Goal: Task Accomplishment & Management: Manage account settings

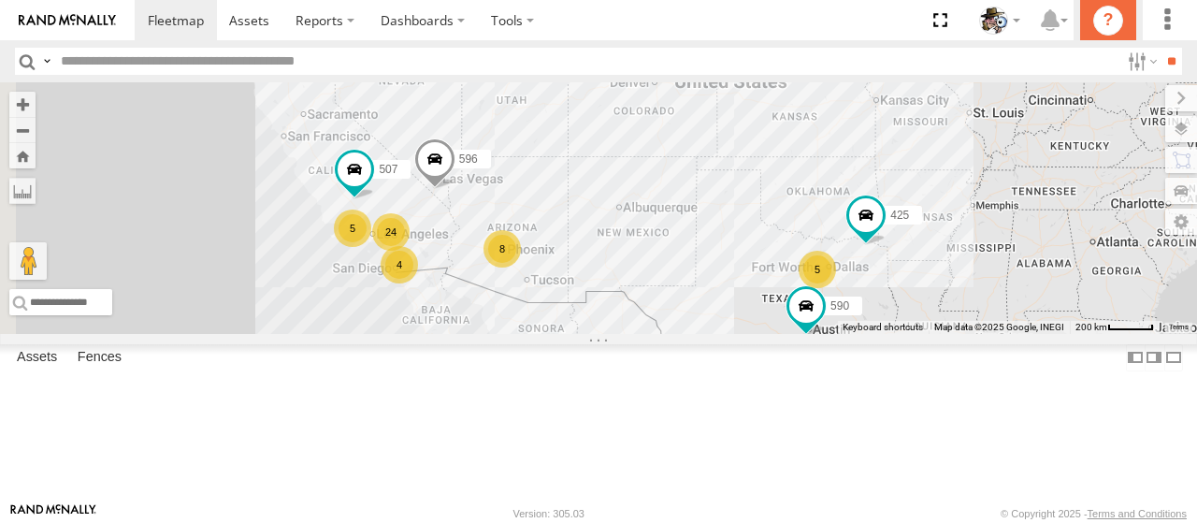
click at [1113, 23] on icon "?" at bounding box center [1109, 21] width 30 height 30
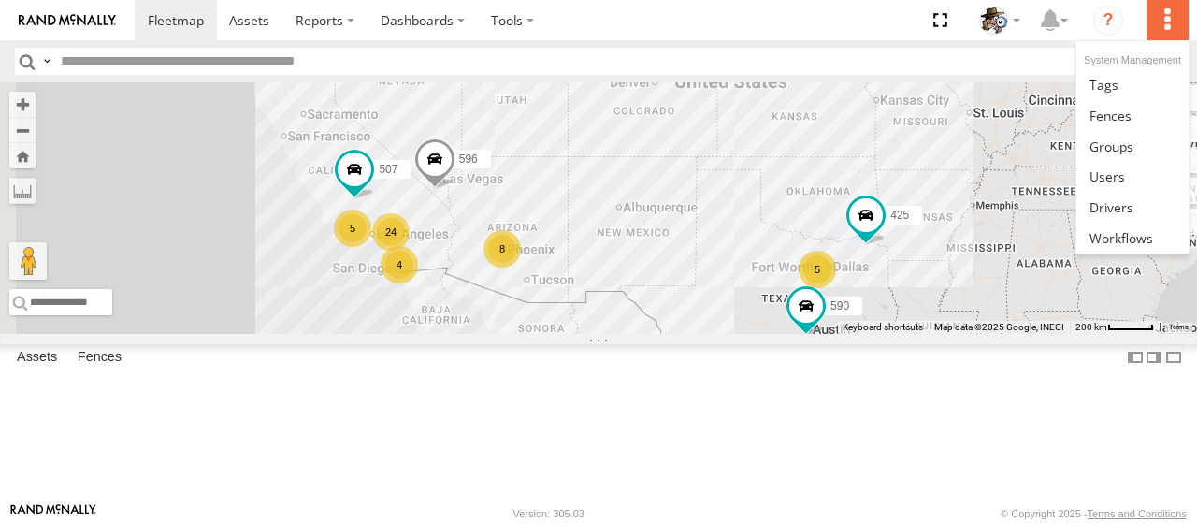
click at [1167, 21] on label at bounding box center [1167, 20] width 41 height 40
click at [1118, 179] on span at bounding box center [1108, 176] width 36 height 18
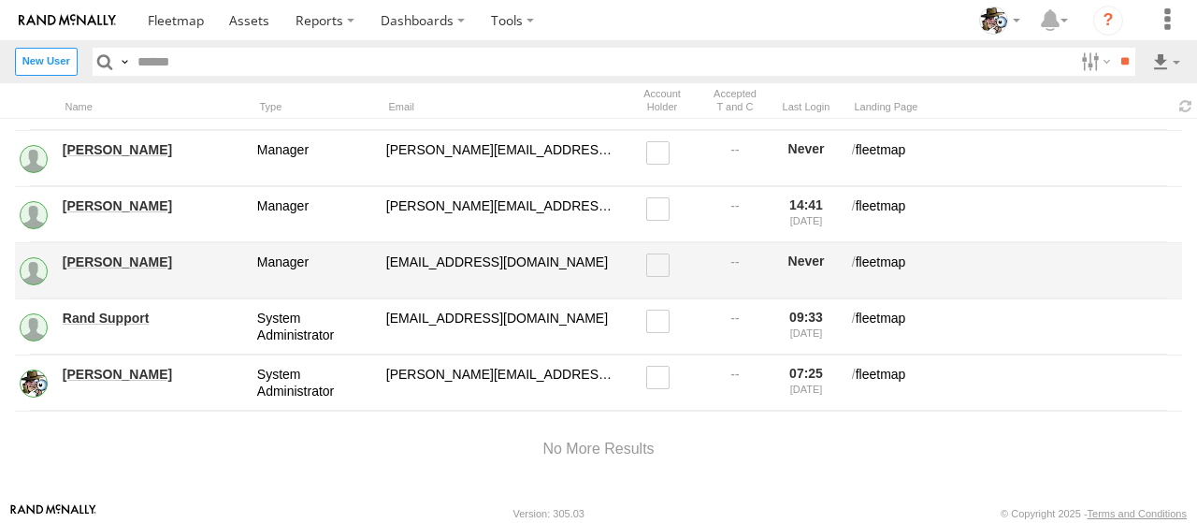
scroll to position [154, 0]
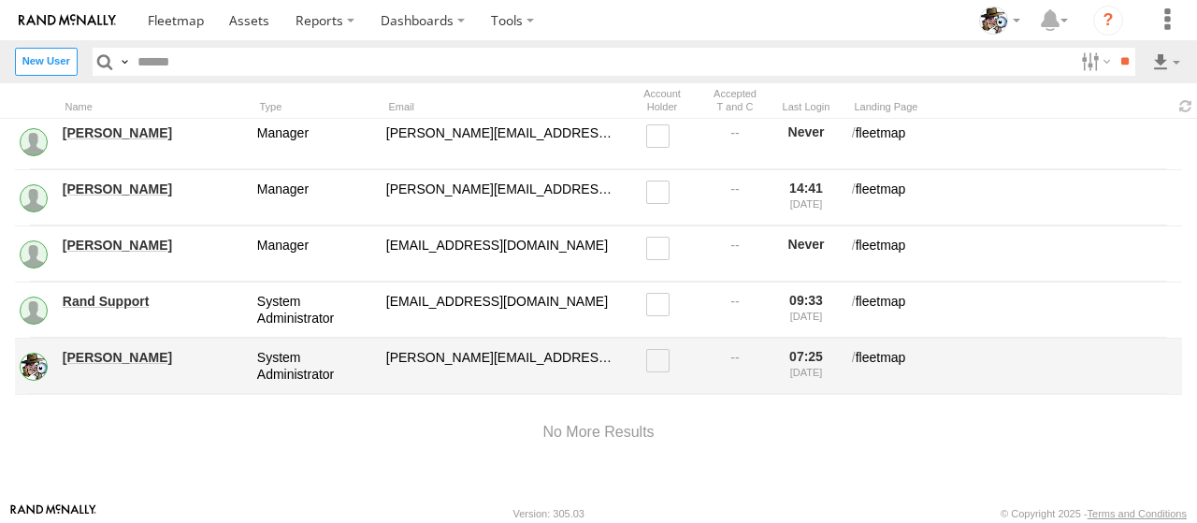
click at [75, 349] on link "[PERSON_NAME]" at bounding box center [153, 357] width 181 height 17
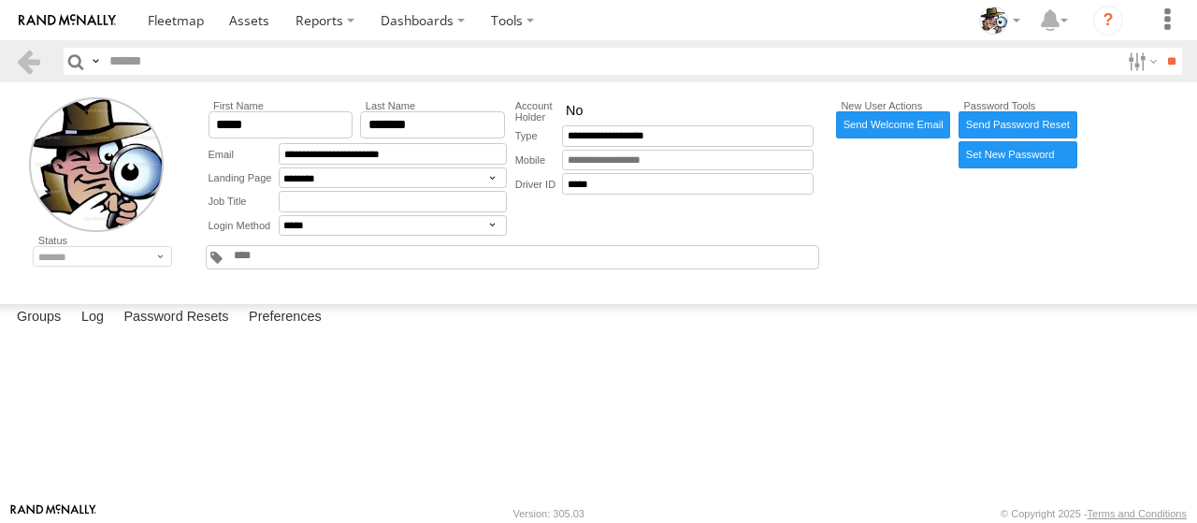
scroll to position [13, 0]
click at [105, 330] on label "Log" at bounding box center [92, 317] width 41 height 26
click at [100, 330] on label "Log" at bounding box center [92, 317] width 41 height 26
click at [269, 330] on label "Preferences" at bounding box center [285, 317] width 92 height 26
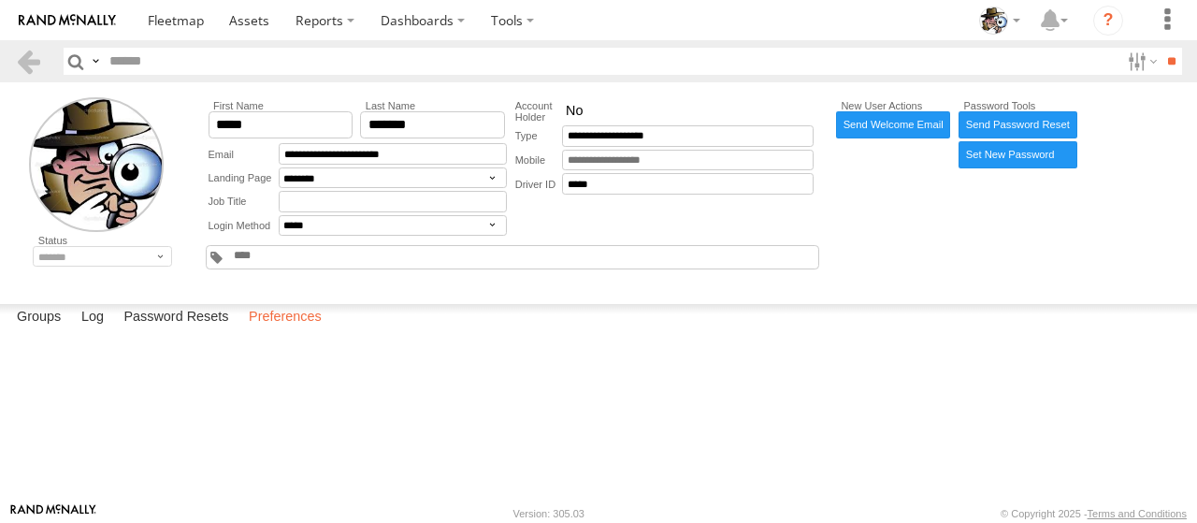
select select "***"
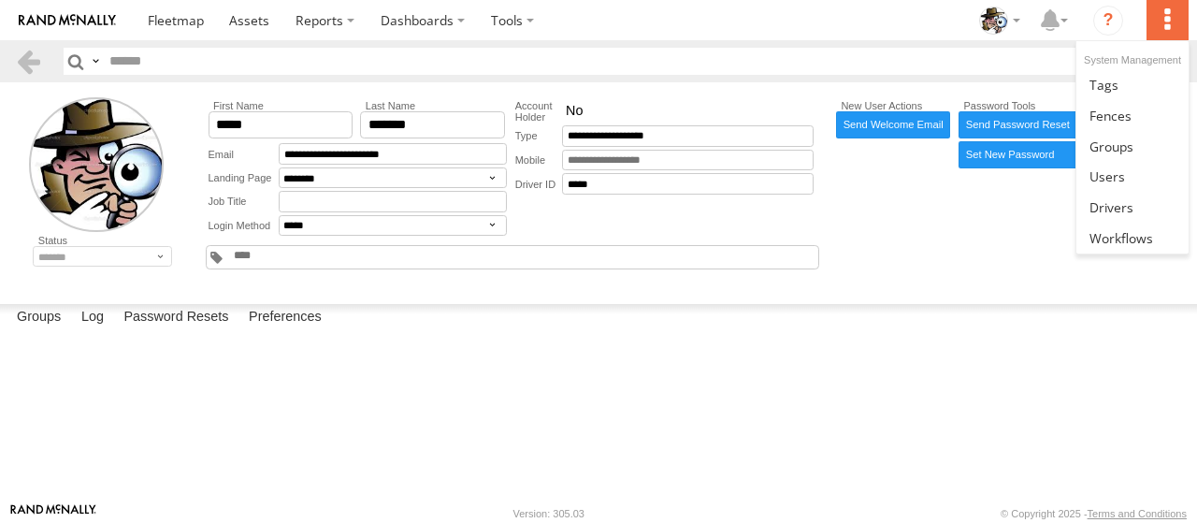
click at [1167, 23] on label at bounding box center [1167, 20] width 41 height 40
click at [1113, 167] on span at bounding box center [1108, 176] width 36 height 18
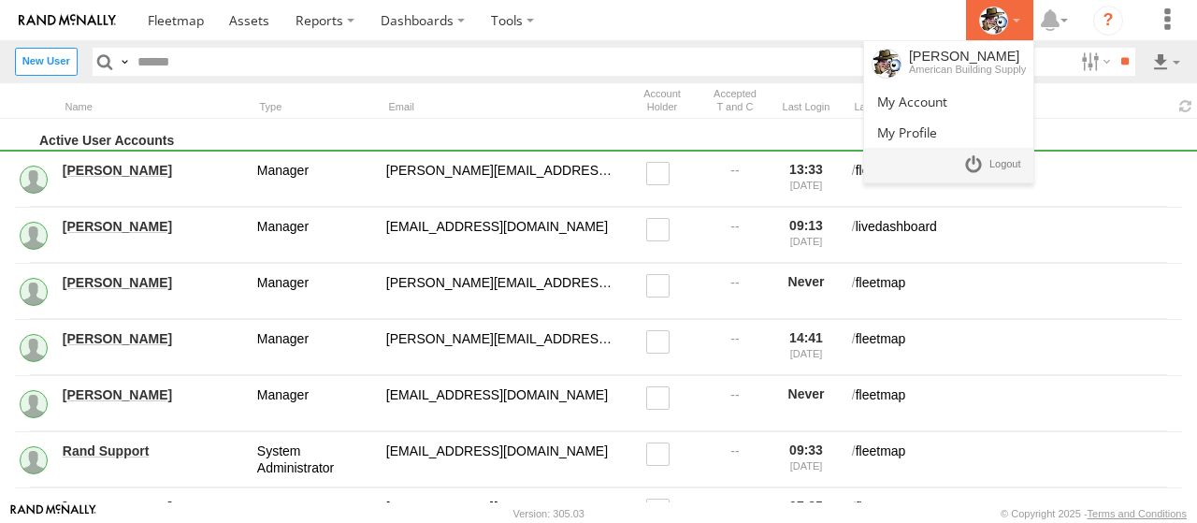
click at [986, 21] on icon at bounding box center [993, 21] width 28 height 28
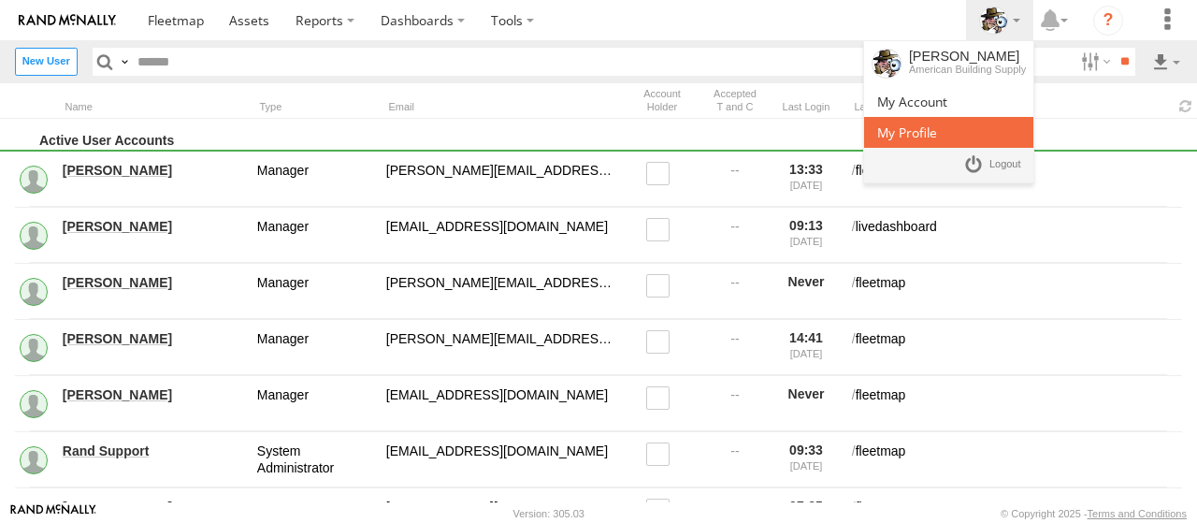
click at [917, 132] on span at bounding box center [907, 132] width 60 height 18
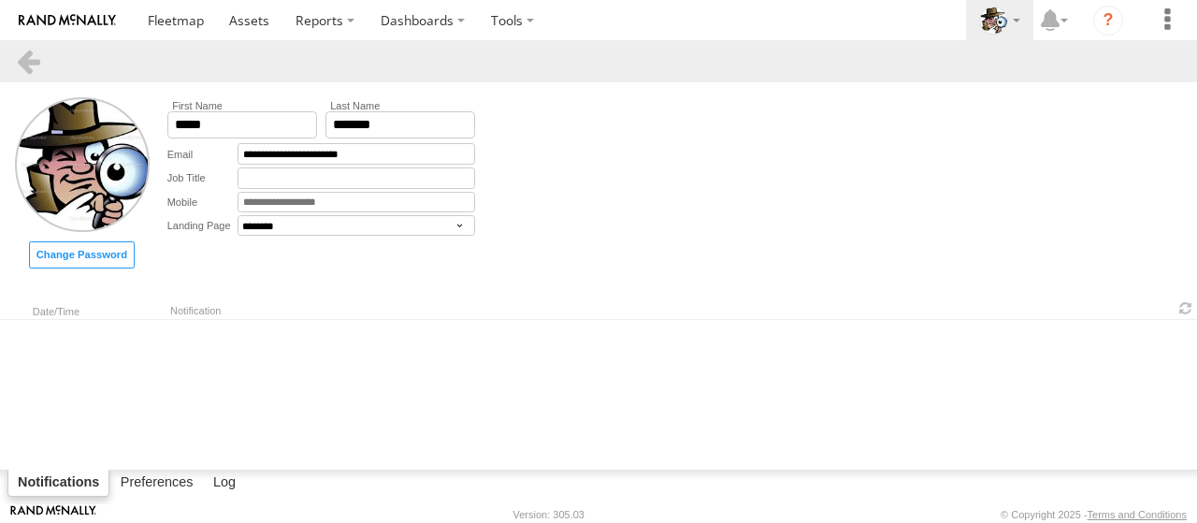
select select "********"
click at [144, 485] on label "Preferences" at bounding box center [157, 484] width 92 height 26
select select "***"
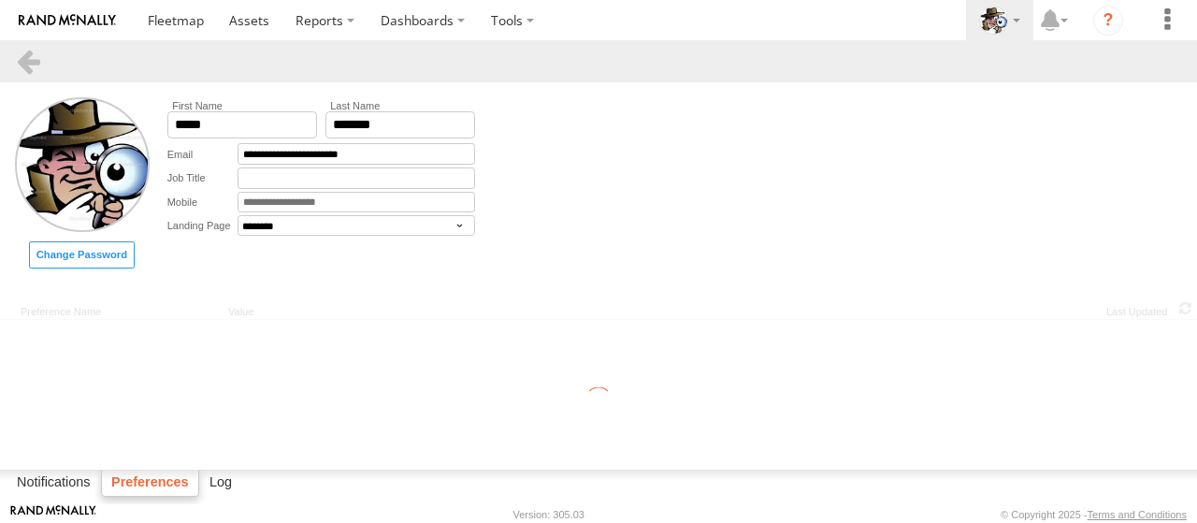
select select "***"
select select "**********"
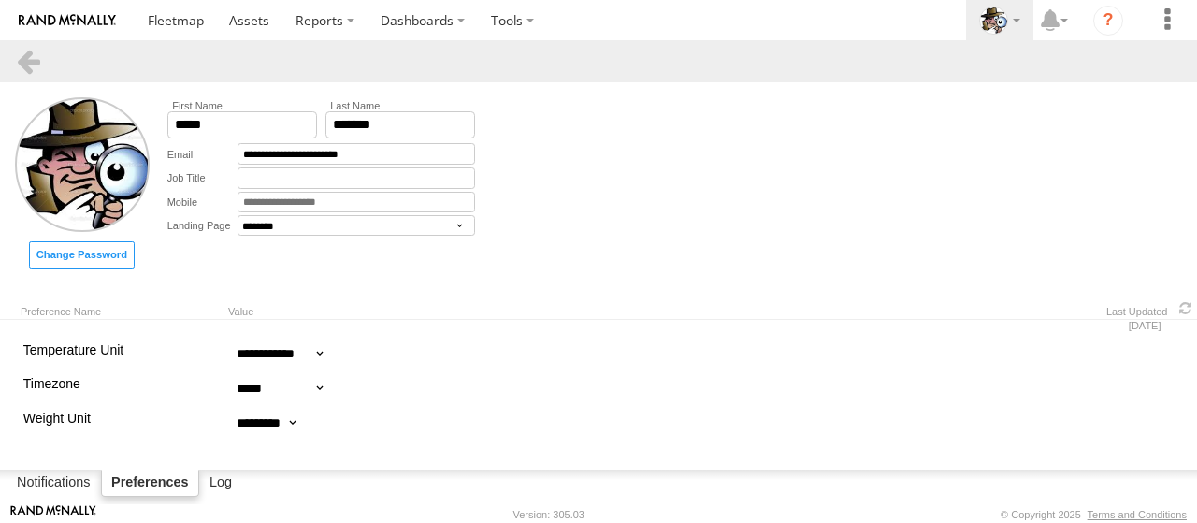
scroll to position [245, 0]
click at [226, 490] on label "Log" at bounding box center [220, 484] width 41 height 26
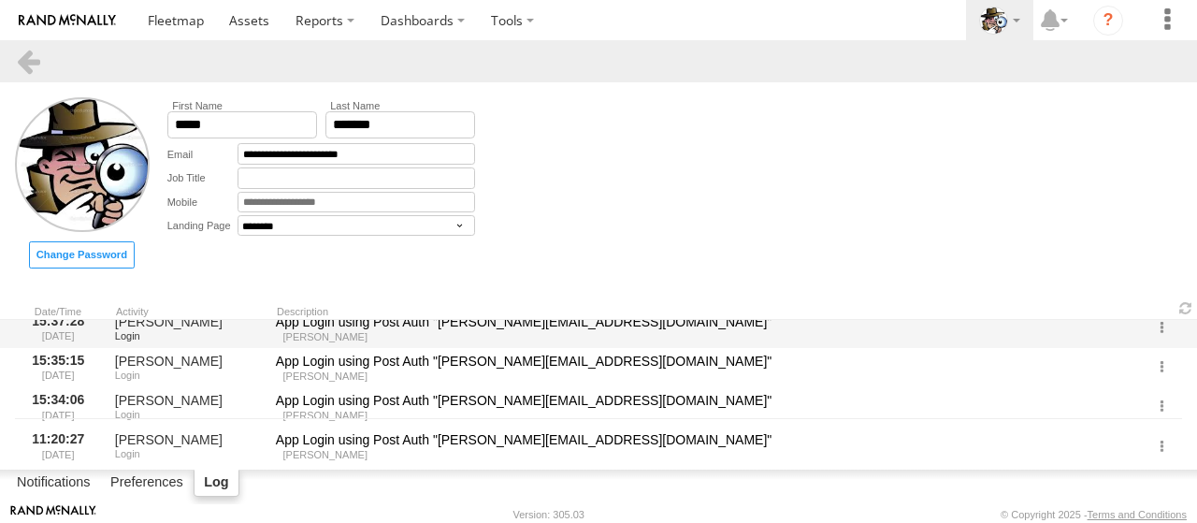
scroll to position [0, 0]
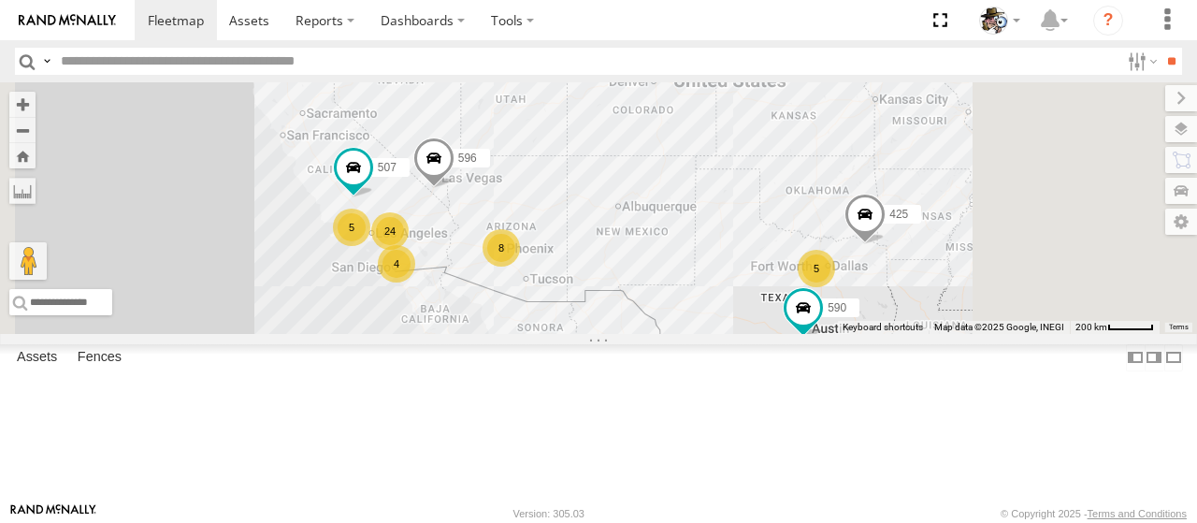
click at [0, 0] on div at bounding box center [0, 0] width 0 height 0
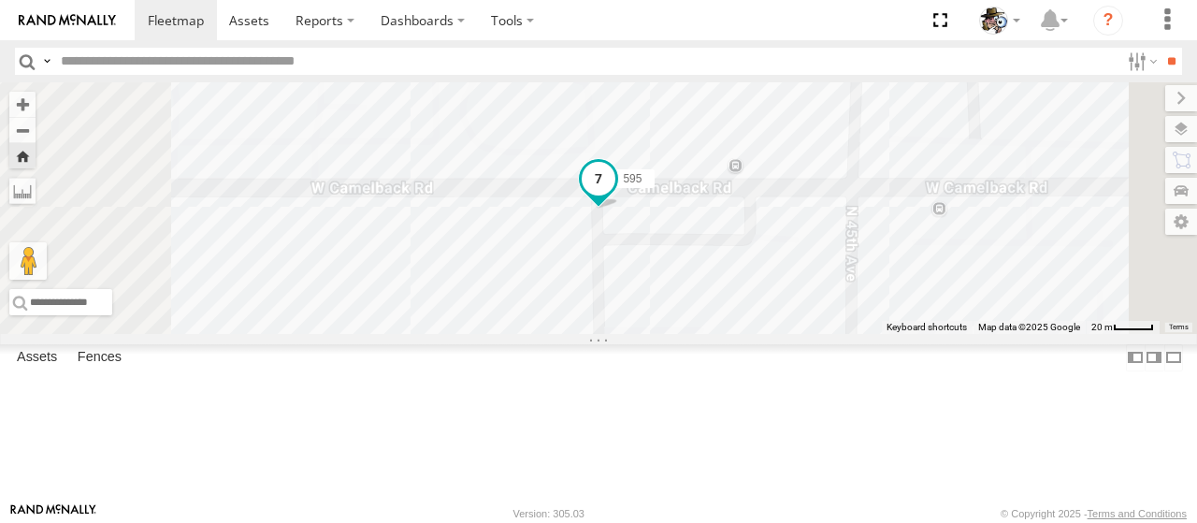
click at [616, 196] on span at bounding box center [599, 179] width 34 height 34
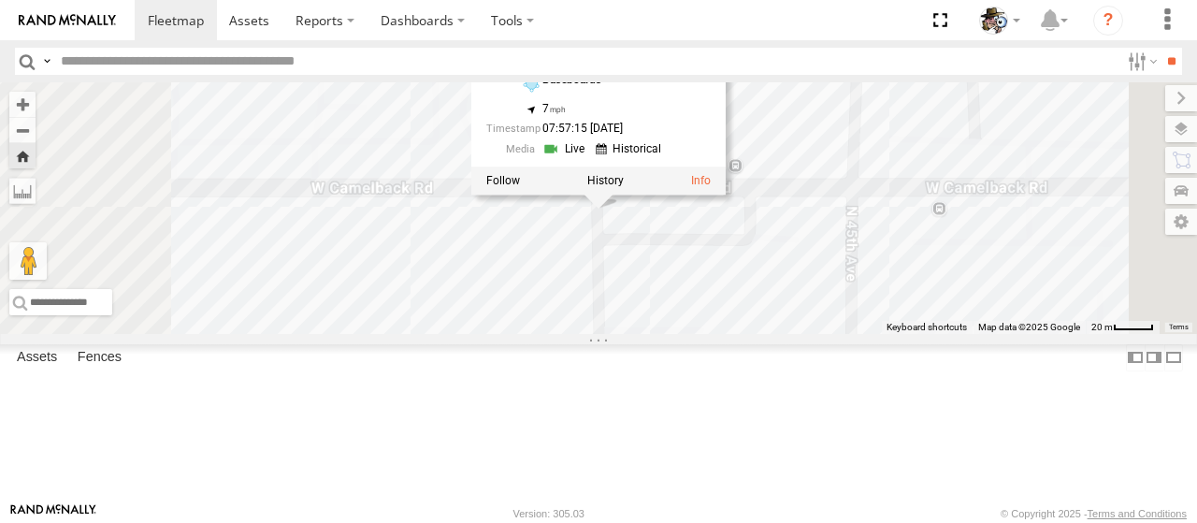
click at [590, 157] on link at bounding box center [567, 148] width 48 height 18
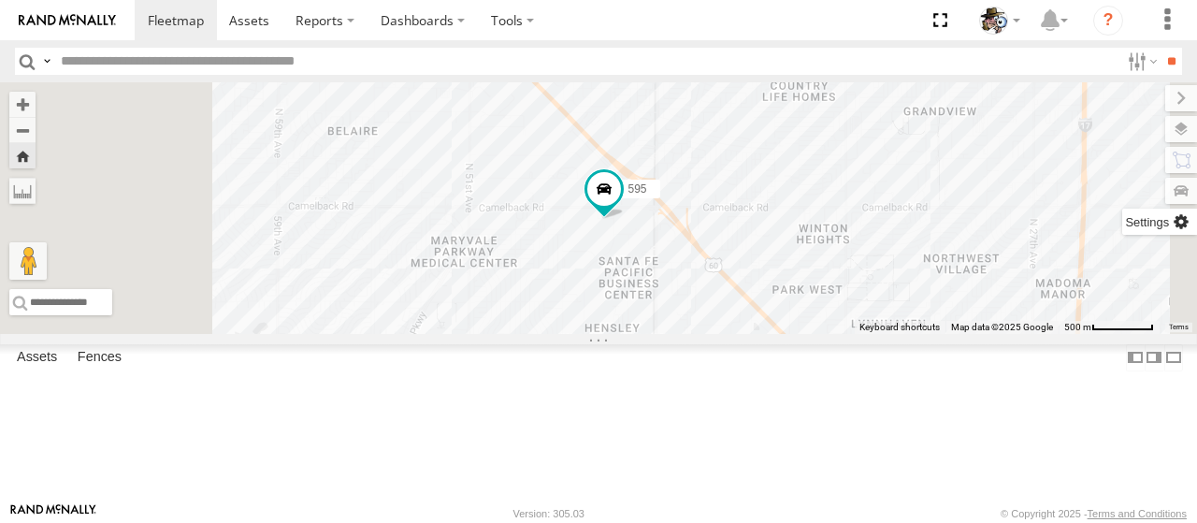
click at [1181, 216] on label at bounding box center [1160, 222] width 75 height 26
click at [685, 196] on div "595" at bounding box center [598, 208] width 1197 height 252
click at [700, 304] on div "595 Baseboards PHX2 1" at bounding box center [598, 208] width 1197 height 252
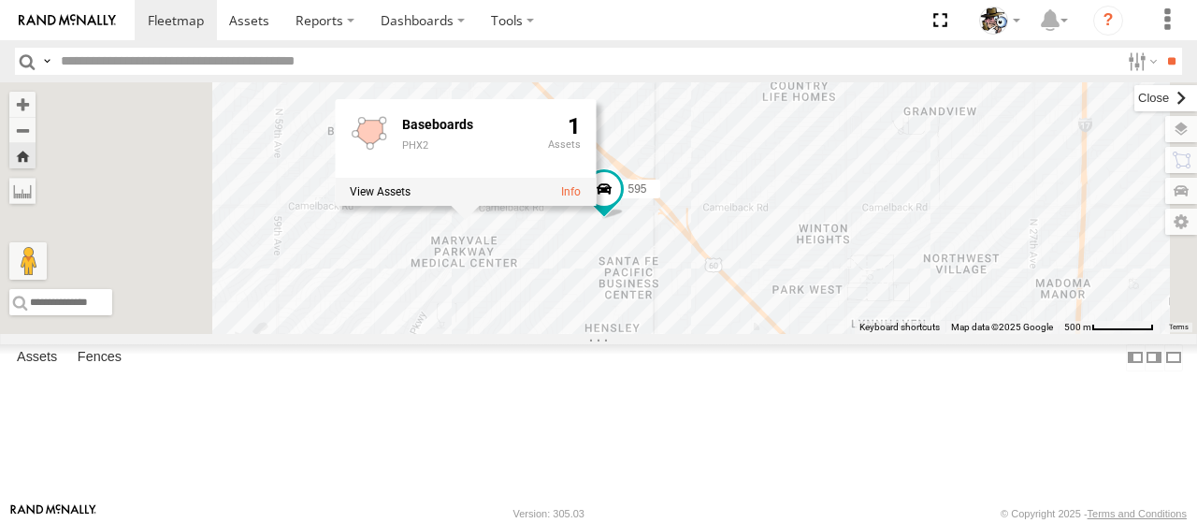
click at [1135, 94] on label at bounding box center [1166, 98] width 63 height 26
click at [1044, 292] on div "595 Baseboards PHX2 1" at bounding box center [598, 208] width 1197 height 252
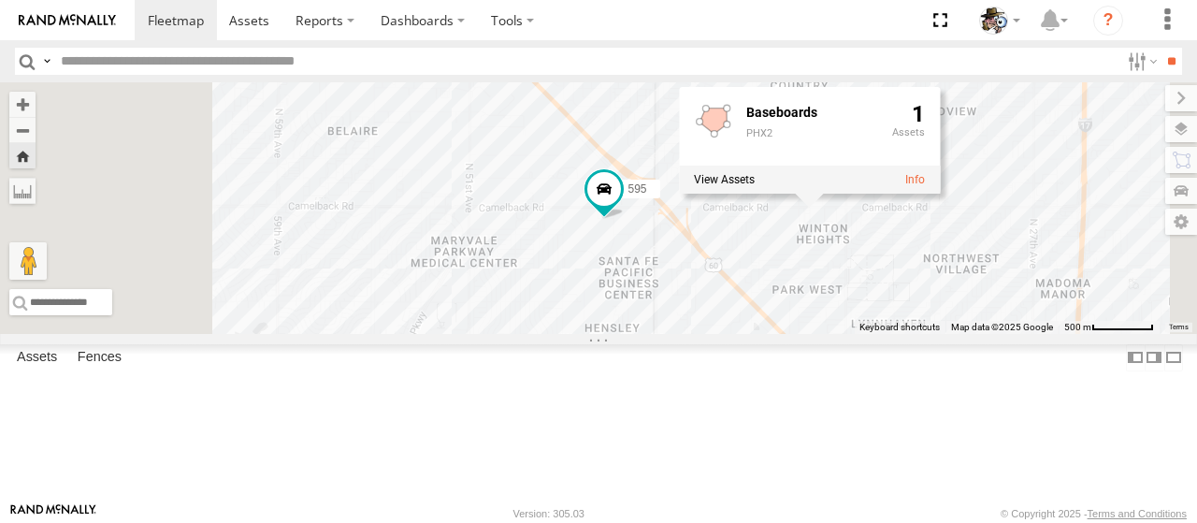
click at [1010, 334] on div "595 Baseboards PHX2 1" at bounding box center [598, 208] width 1197 height 252
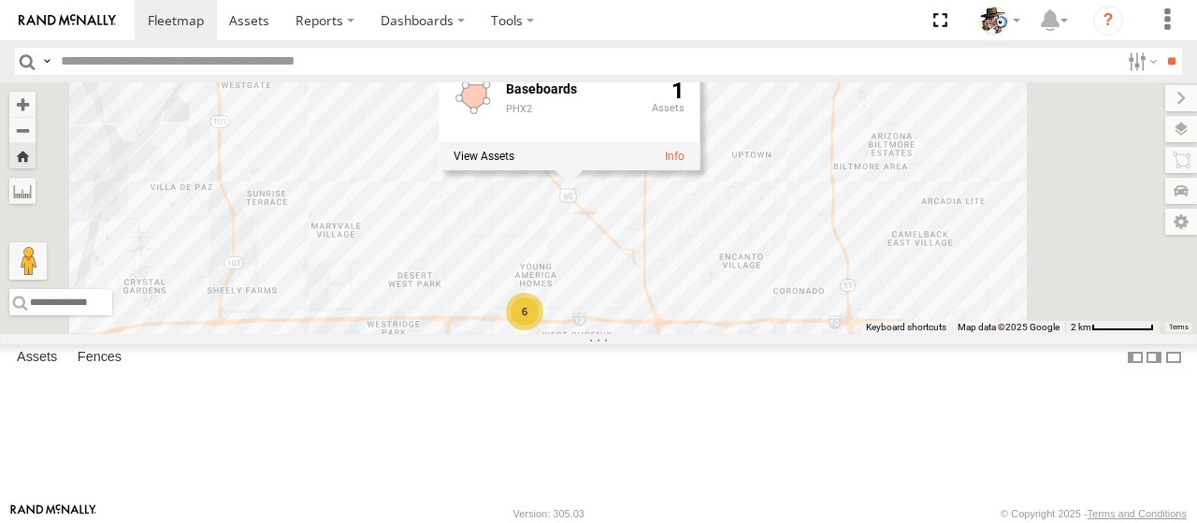
click at [712, 334] on div "595 6 Baseboards PHX2 1" at bounding box center [598, 208] width 1197 height 252
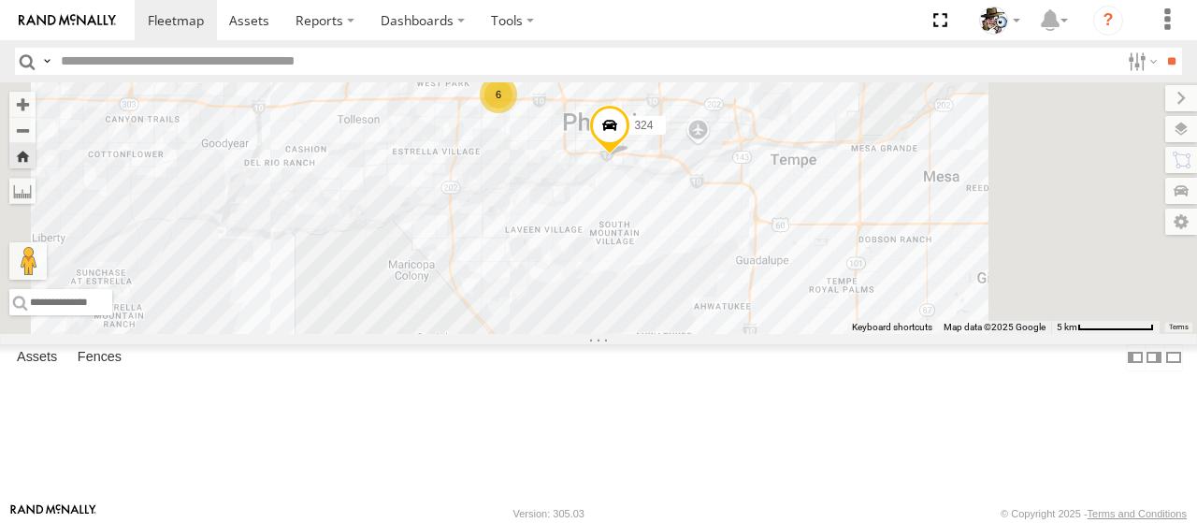
drag, startPoint x: 857, startPoint y: 304, endPoint x: 848, endPoint y: 138, distance: 166.8
click at [848, 138] on div "595 324 6" at bounding box center [598, 208] width 1197 height 252
click at [631, 155] on span at bounding box center [609, 130] width 41 height 51
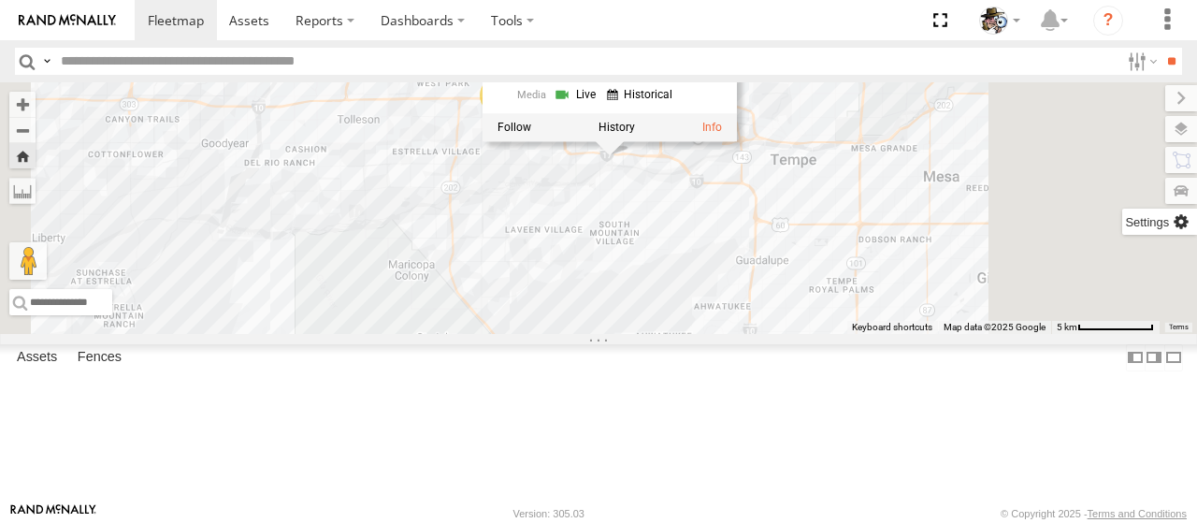
click at [1175, 218] on label at bounding box center [1160, 222] width 75 height 26
click at [0, 0] on span "Full" at bounding box center [0, 0] width 0 height 0
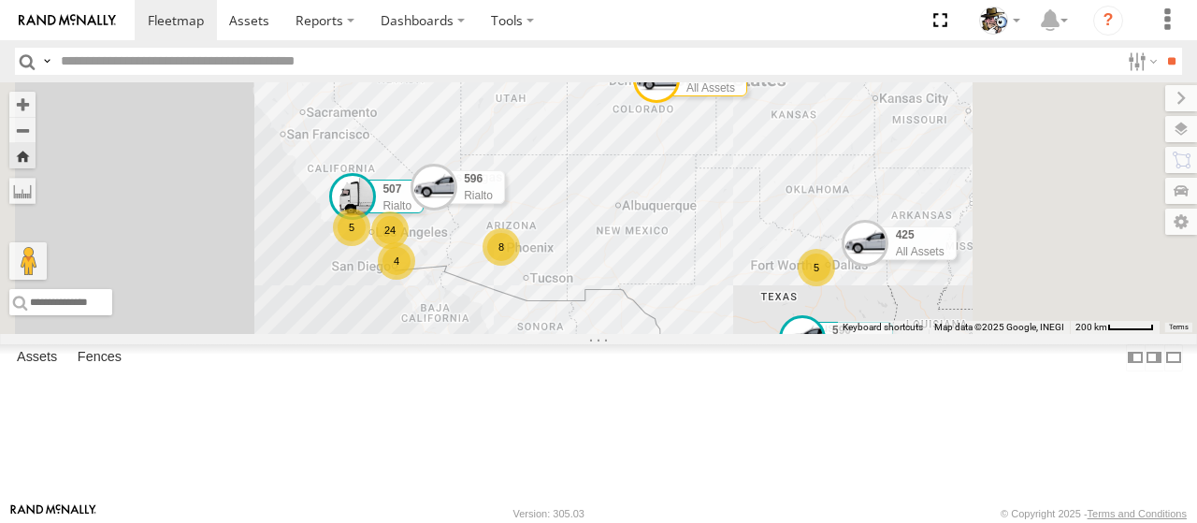
click at [0, 0] on span "Full" at bounding box center [0, 0] width 0 height 0
click at [0, 0] on label "Asset Group" at bounding box center [0, 0] width 0 height 0
click at [0, 0] on span "Full" at bounding box center [0, 0] width 0 height 0
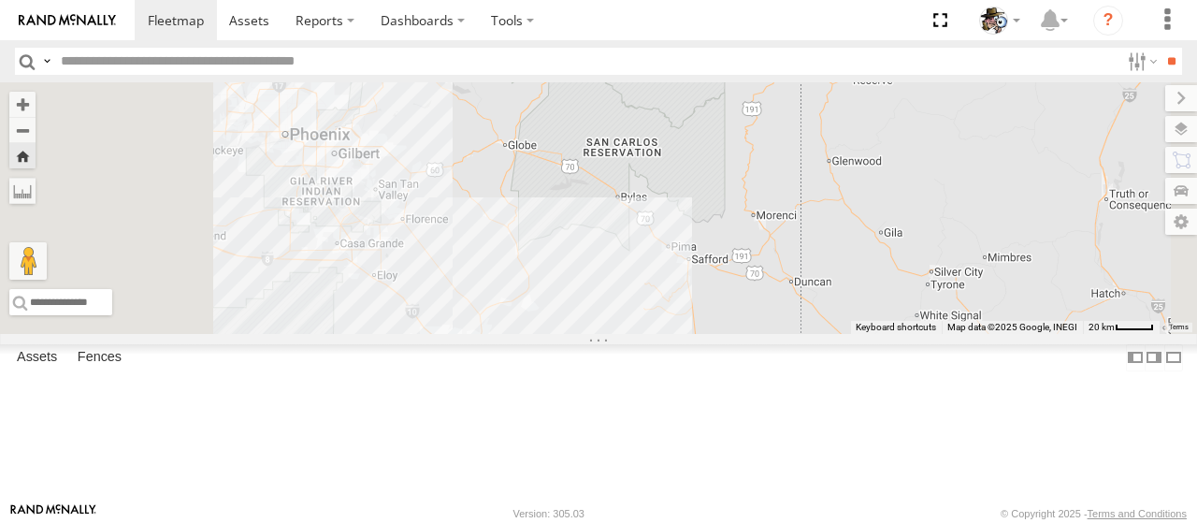
drag, startPoint x: 703, startPoint y: 293, endPoint x: 898, endPoint y: 452, distance: 251.3
click at [898, 334] on div "590 All Assets 596 Rialto 484 All Assets 507 Rialto 425 All Assets" at bounding box center [598, 208] width 1197 height 252
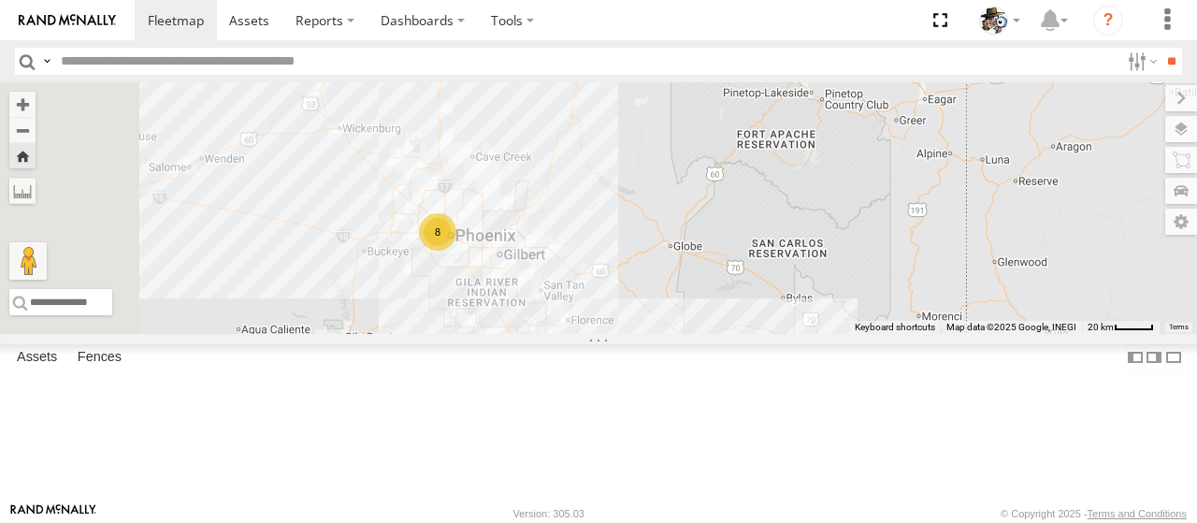
drag, startPoint x: 786, startPoint y: 258, endPoint x: 929, endPoint y: 347, distance: 168.5
click at [929, 334] on div "590 All Assets 596 Rialto 484 All Assets 507 Rialto 425 All Assets 8" at bounding box center [598, 208] width 1197 height 252
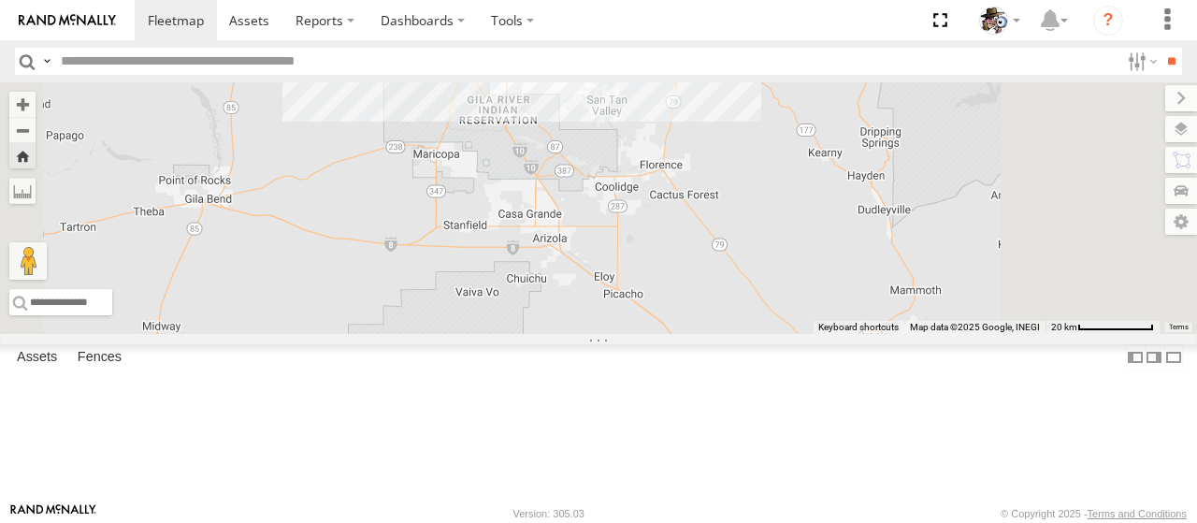
drag, startPoint x: 818, startPoint y: 338, endPoint x: 806, endPoint y: 143, distance: 194.9
click at [806, 143] on div "590 All Assets 596 Rialto 484 All Assets 507 Rialto 425 All Assets 7 324 [GEOGR…" at bounding box center [598, 208] width 1197 height 252
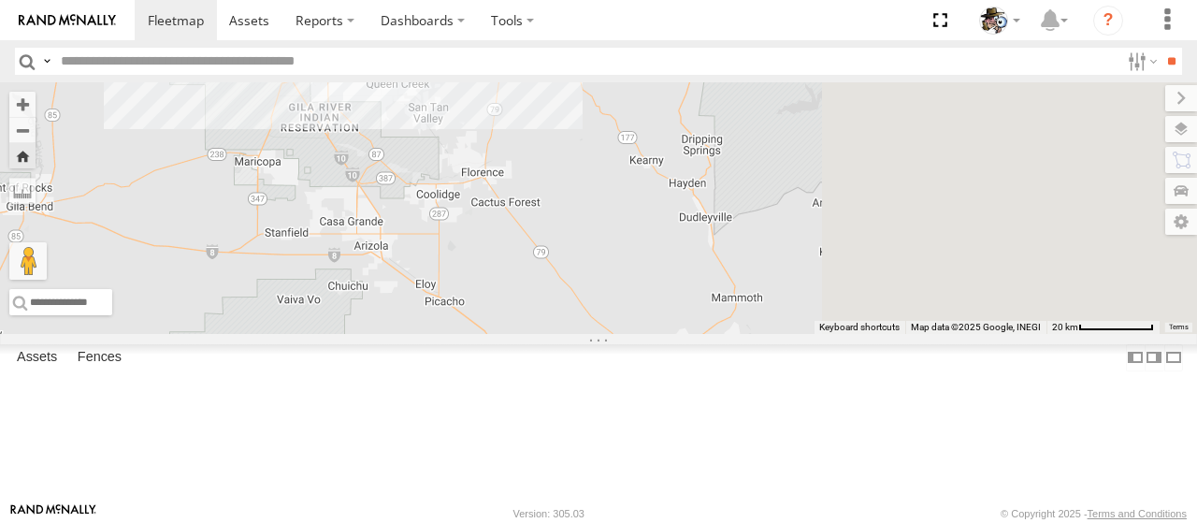
drag, startPoint x: 801, startPoint y: 312, endPoint x: 588, endPoint y: 303, distance: 212.5
click at [587, 308] on div "590 All Assets 596 Rialto 484 All Assets 507 Rialto 425 All Assets 7 324 [GEOGR…" at bounding box center [598, 208] width 1197 height 252
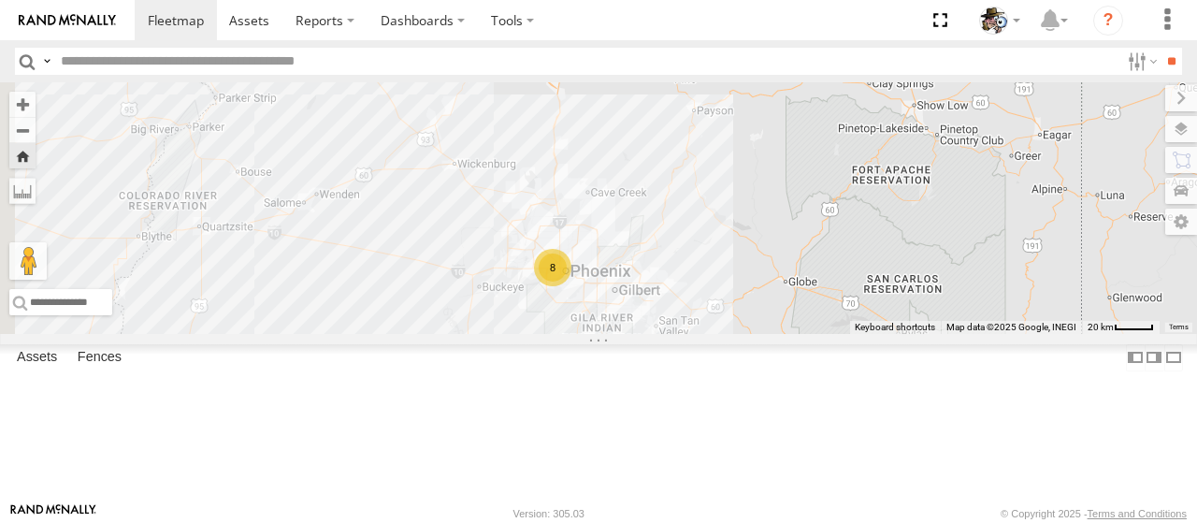
drag, startPoint x: 723, startPoint y: 278, endPoint x: 786, endPoint y: 340, distance: 88.0
click at [977, 334] on div "To navigate the map with touch gestures double-tap and hold your finger on the …" at bounding box center [598, 208] width 1197 height 252
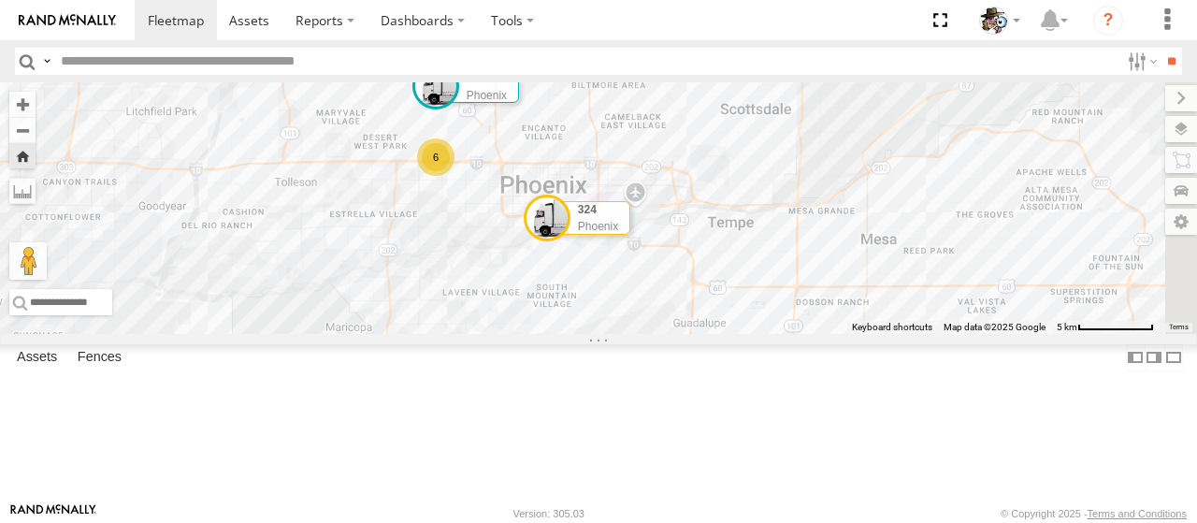
drag, startPoint x: 809, startPoint y: 382, endPoint x: 720, endPoint y: 272, distance: 141.0
click at [718, 254] on div "590 All Assets 596 Rialto 484 All Assets 507 Rialto 425 All Assets 595 [GEOGRAP…" at bounding box center [598, 208] width 1197 height 252
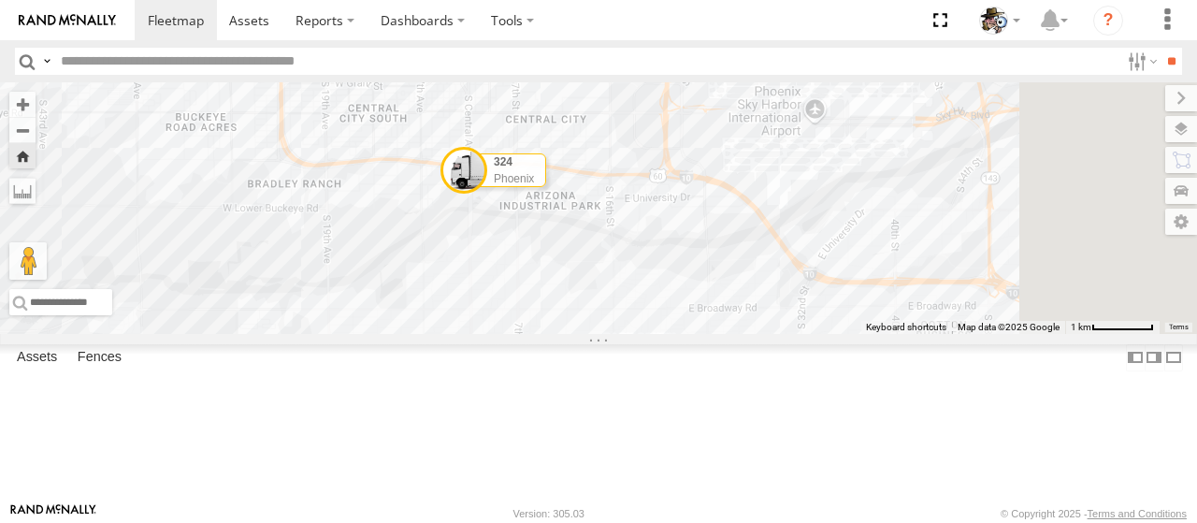
drag, startPoint x: 820, startPoint y: 250, endPoint x: 632, endPoint y: 355, distance: 215.2
click at [632, 334] on div "590 All Assets 596 Rialto 484 All Assets 507 Rialto 425 All Assets 595 [GEOGRAP…" at bounding box center [598, 208] width 1197 height 252
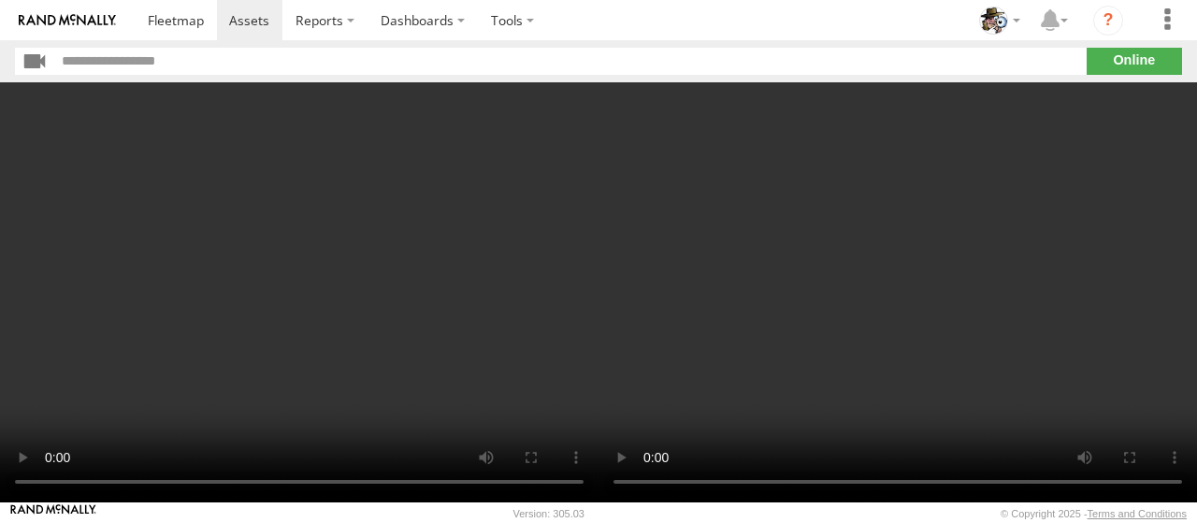
click at [552, 304] on video at bounding box center [299, 292] width 599 height 420
